Goal: Task Accomplishment & Management: Complete application form

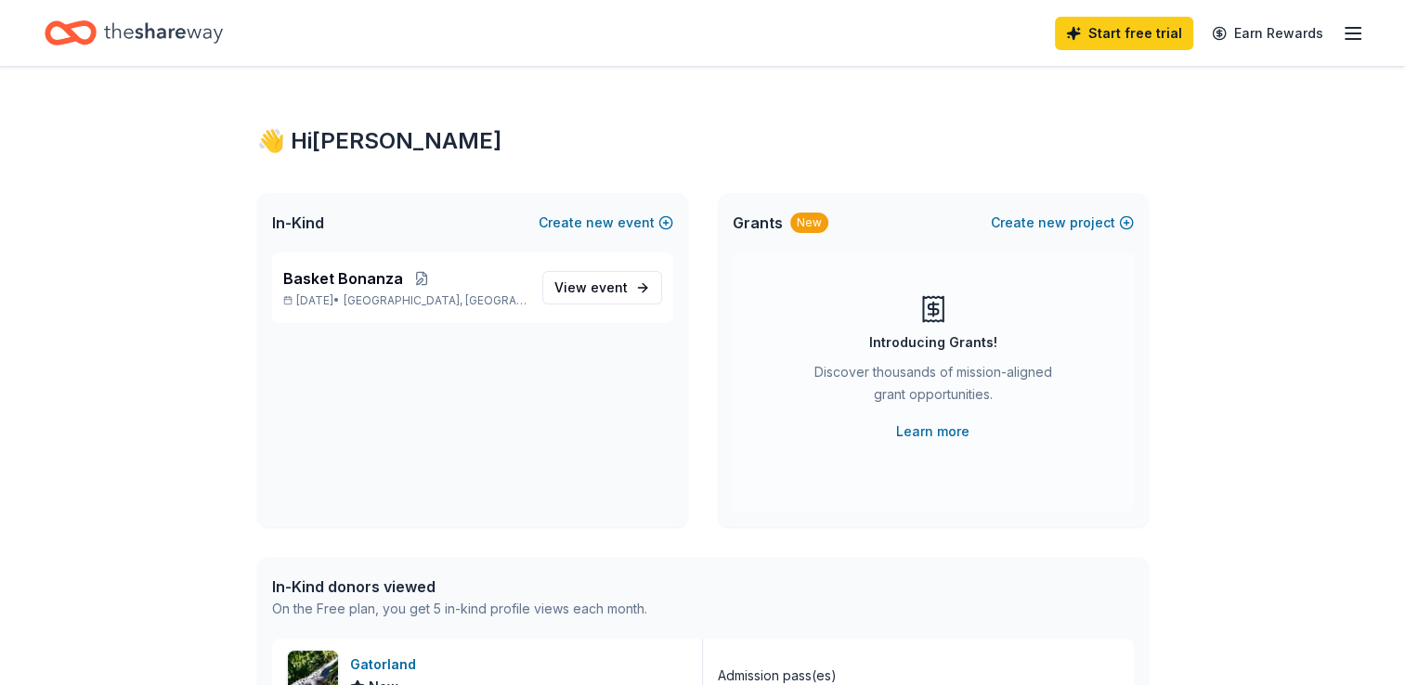
click at [595, 291] on span "event" at bounding box center [609, 287] width 37 height 16
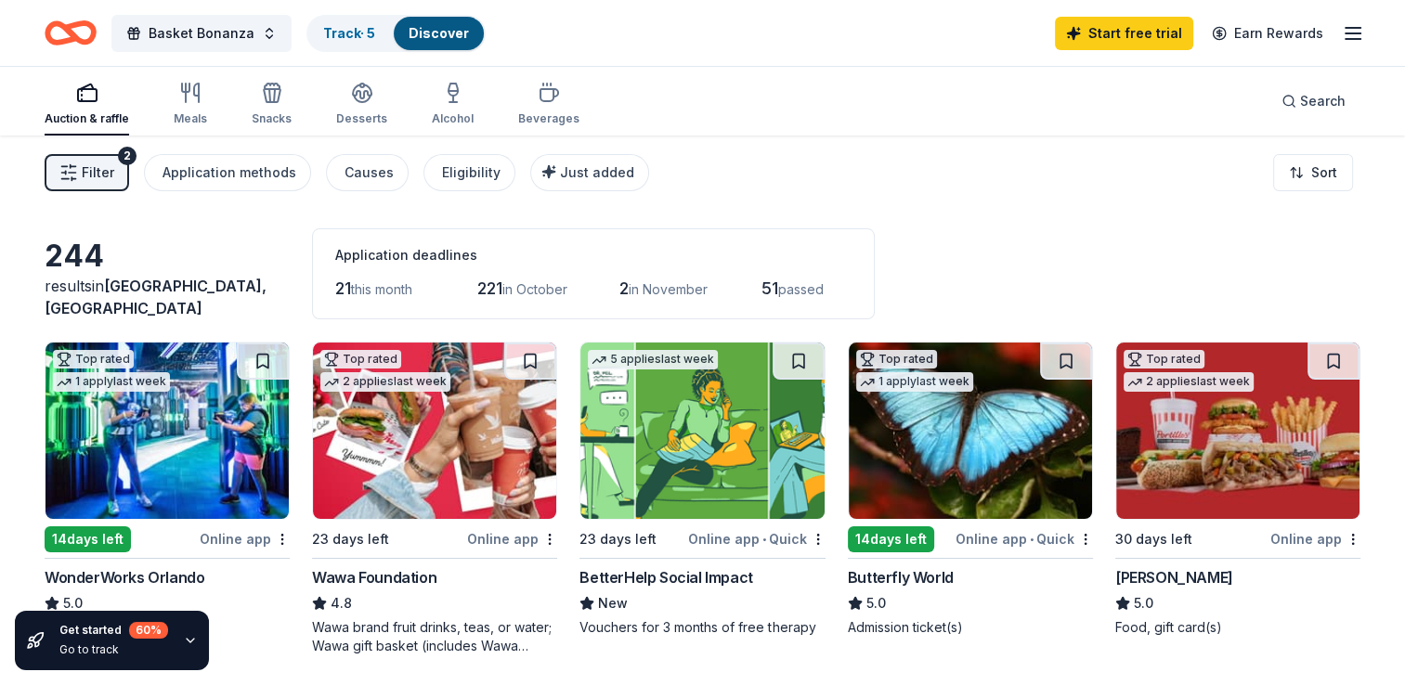
click at [330, 28] on link "Track · 5" at bounding box center [349, 33] width 52 height 16
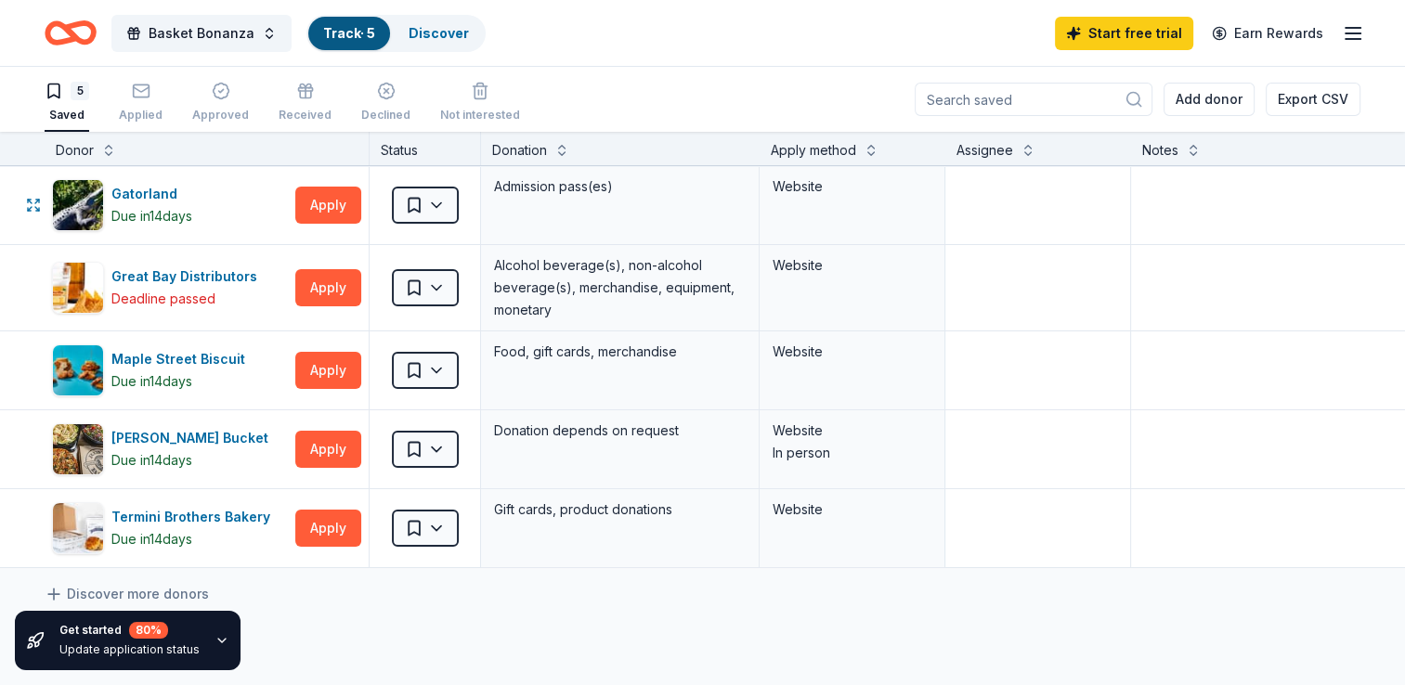
click at [305, 206] on button "Apply" at bounding box center [328, 205] width 66 height 37
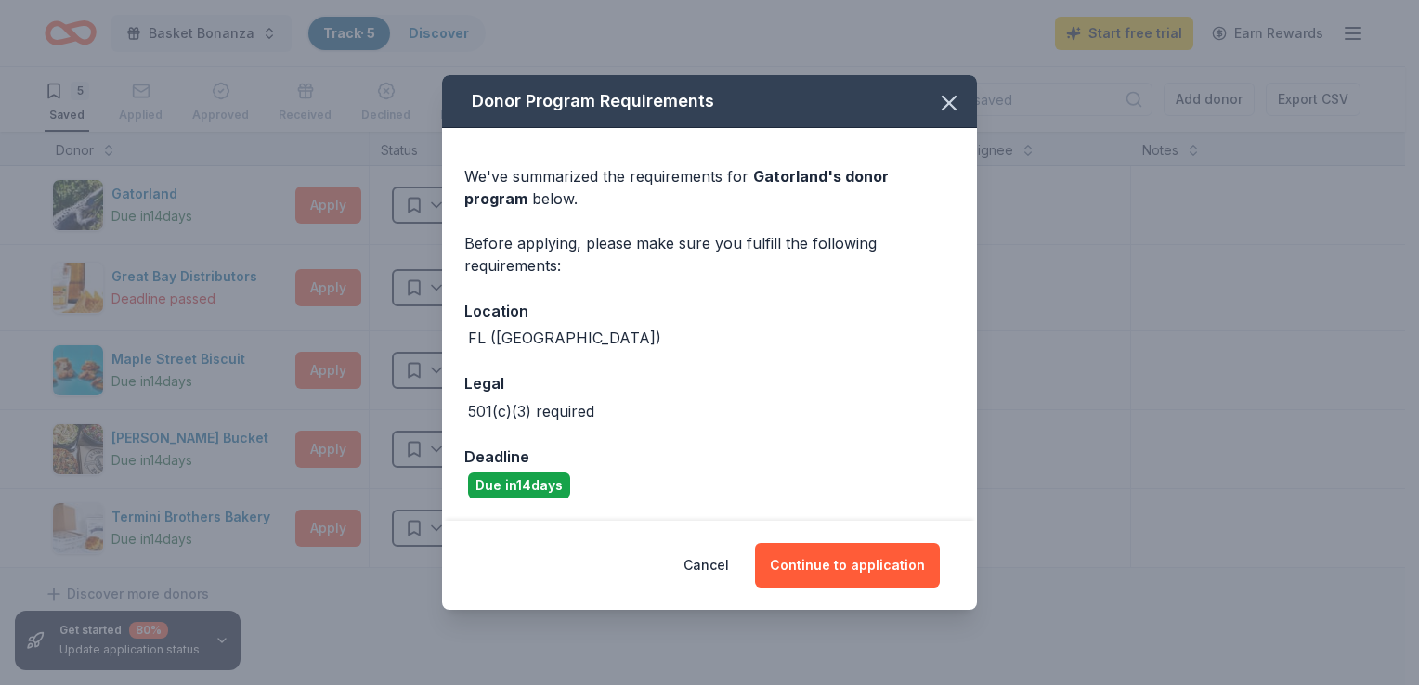
click at [842, 566] on button "Continue to application" at bounding box center [847, 565] width 185 height 45
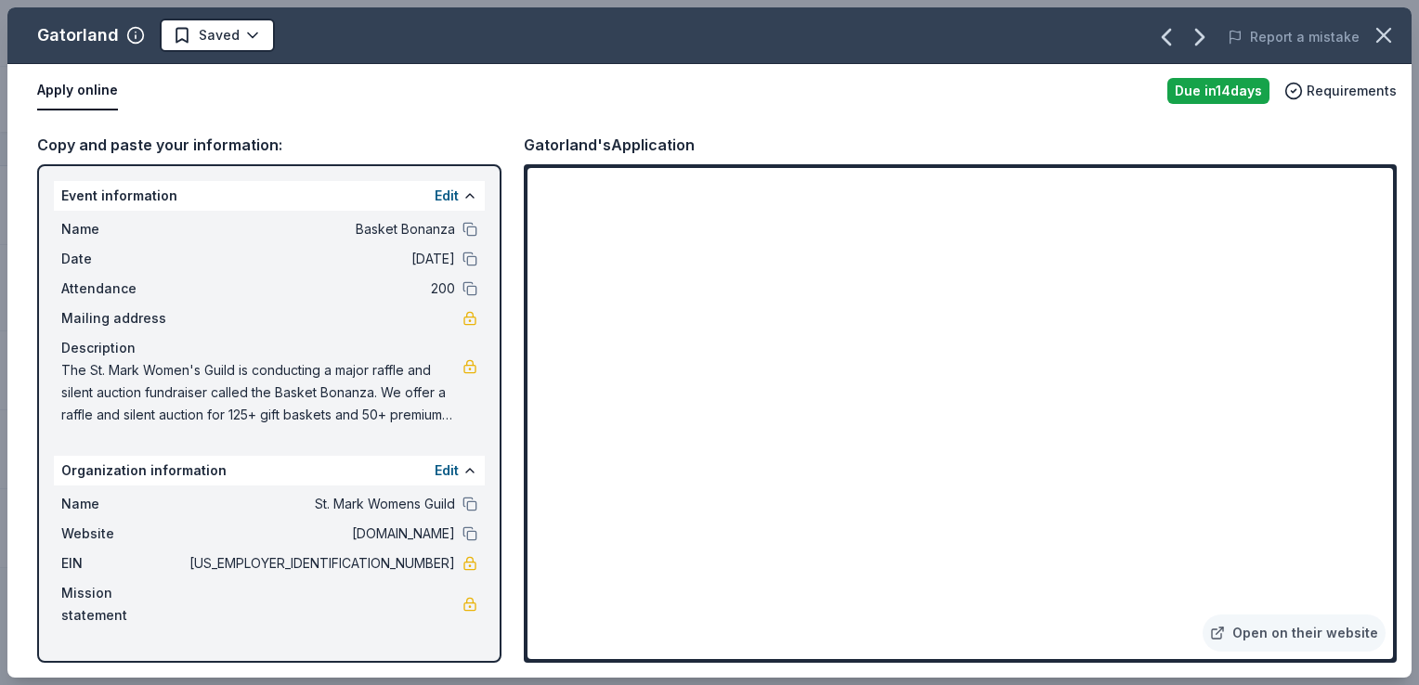
click at [442, 195] on button "Edit" at bounding box center [447, 196] width 24 height 22
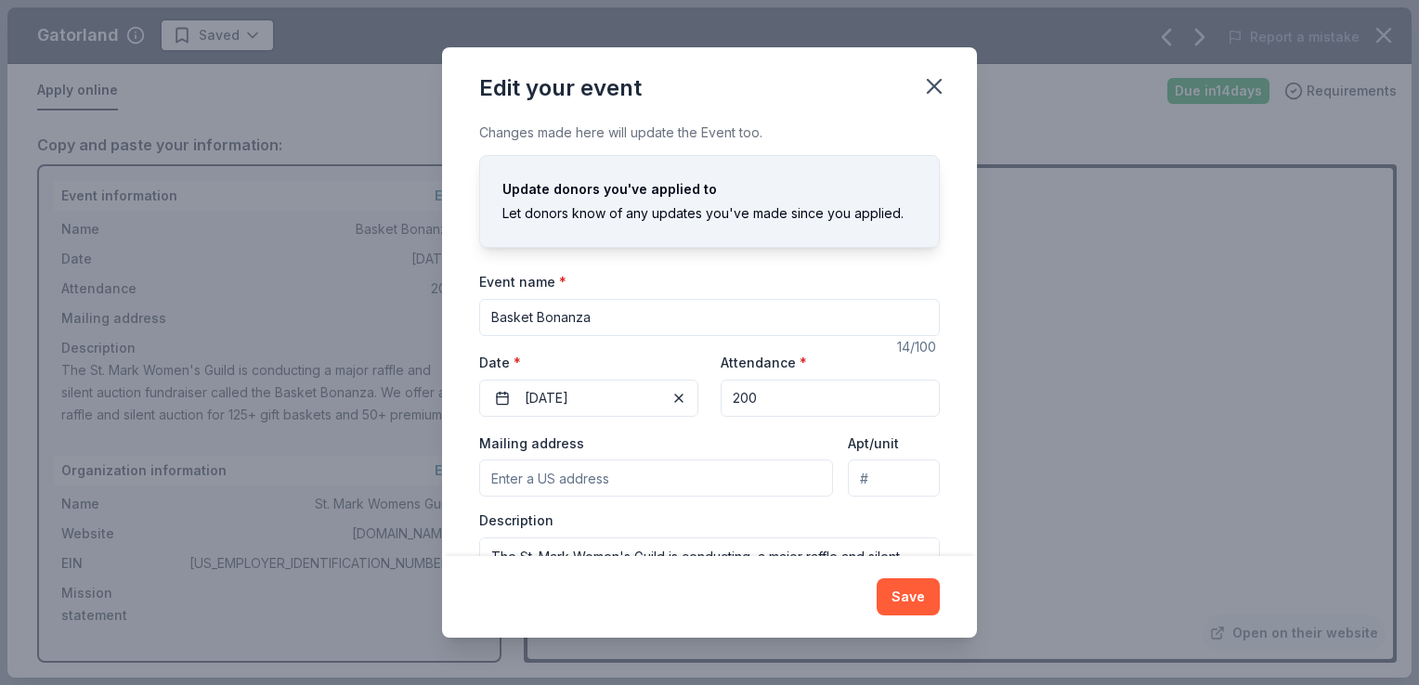
click at [739, 473] on input "Mailing address" at bounding box center [656, 478] width 354 height 37
type input "671 Ellsworth Way"
type input "The Villages"
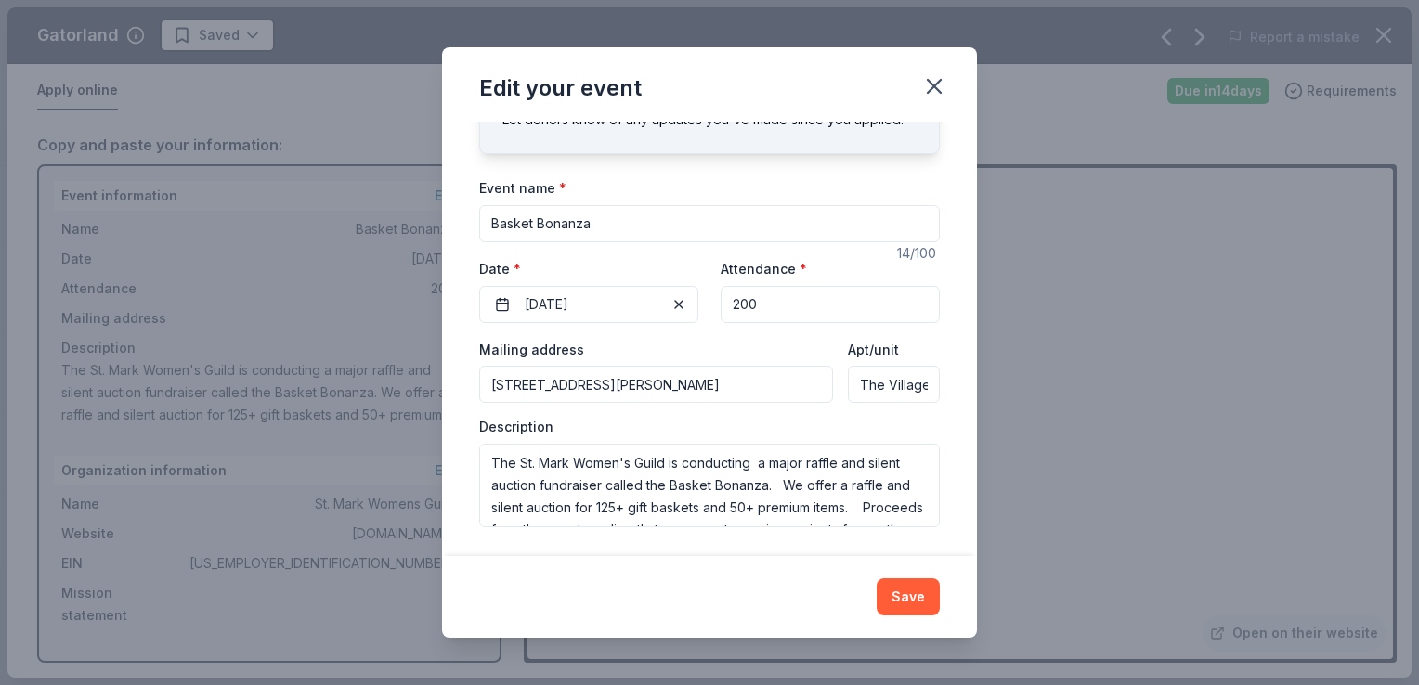
scroll to position [0, 10]
drag, startPoint x: 849, startPoint y: 381, endPoint x: 943, endPoint y: 382, distance: 94.7
click at [940, 379] on div "Changes made here will update the Event too. Update donors you've applied to Le…" at bounding box center [709, 339] width 535 height 434
click at [702, 385] on input "671 Ellsworth Way" at bounding box center [656, 384] width 354 height 37
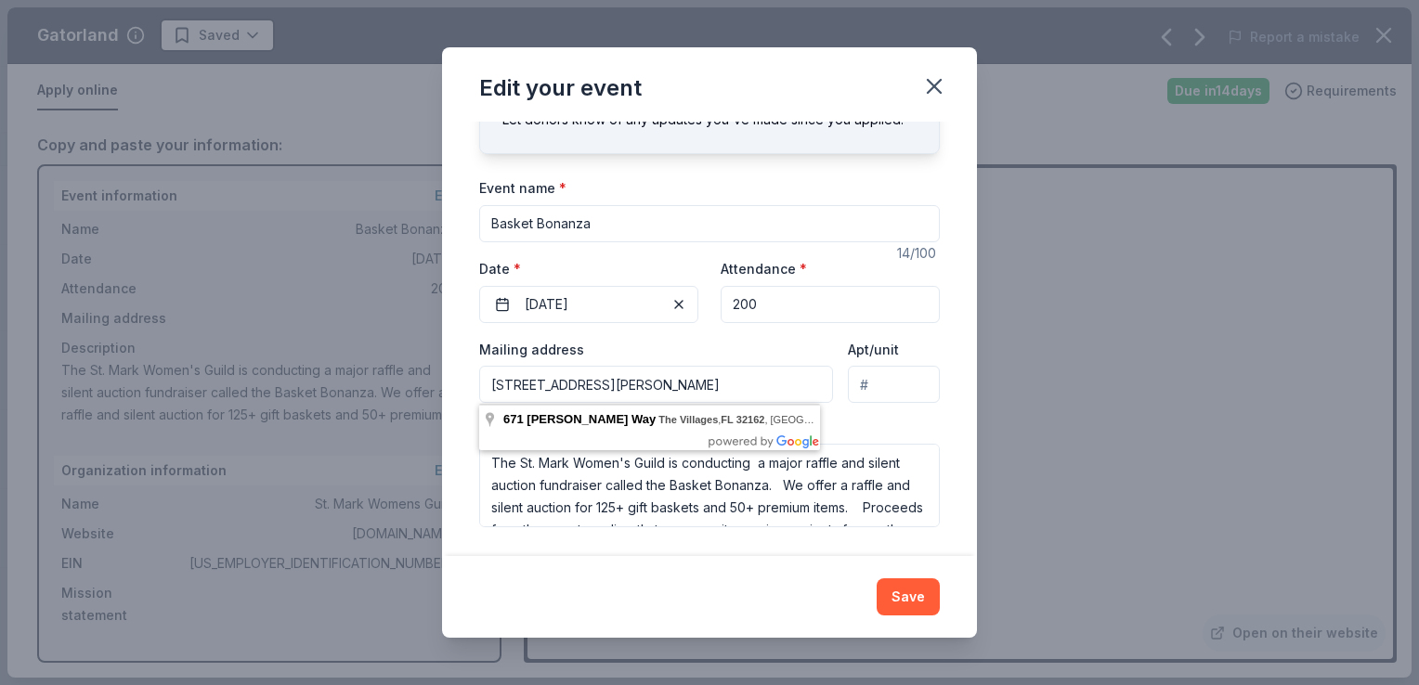
type input "671 Ellsworth Way, The Villages, FL, 32162"
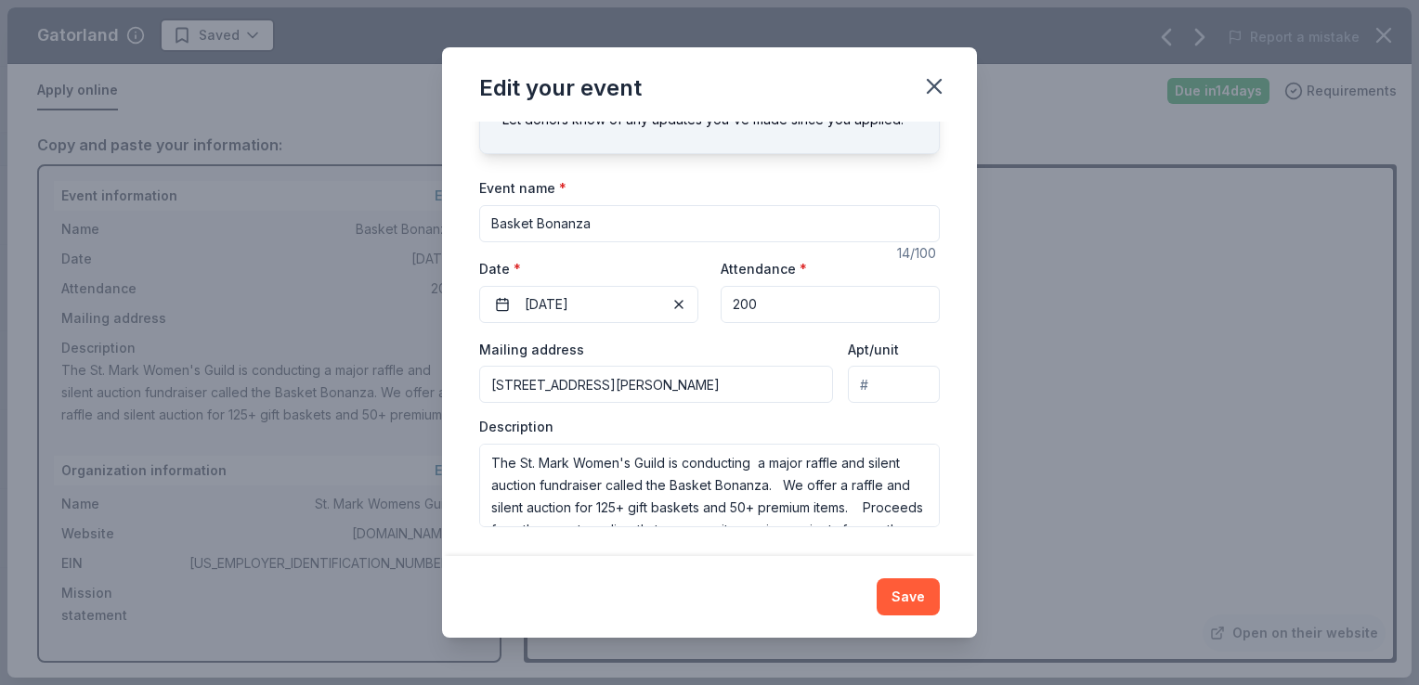
click at [921, 586] on button "Save" at bounding box center [907, 596] width 63 height 37
